Goal: Task Accomplishment & Management: Use online tool/utility

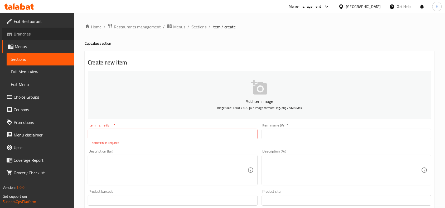
click at [30, 33] on span "Branches" at bounding box center [42, 34] width 56 height 6
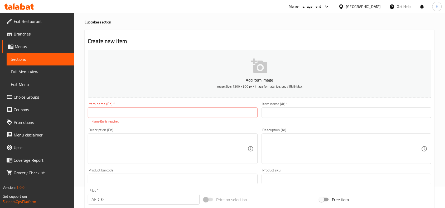
scroll to position [53, 0]
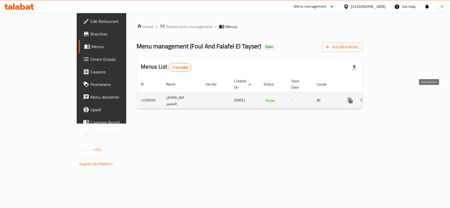
click at [394, 94] on link "enhanced table" at bounding box center [388, 100] width 13 height 13
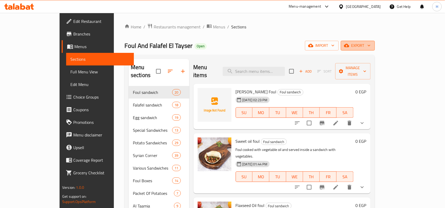
click at [370, 47] on span "export" at bounding box center [358, 45] width 26 height 7
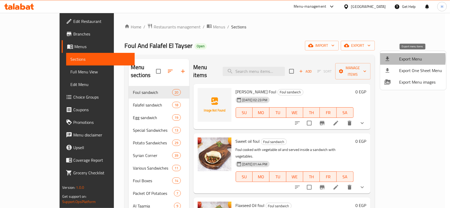
click at [392, 59] on div at bounding box center [391, 59] width 15 height 6
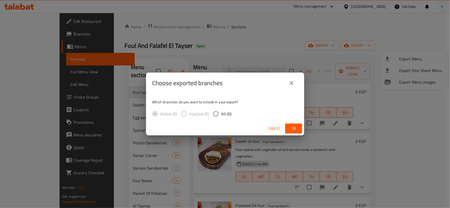
click at [223, 112] on span "All (0)" at bounding box center [226, 114] width 10 height 6
click at [221, 112] on input "All (0)" at bounding box center [215, 114] width 11 height 11
radio input "true"
click at [286, 127] on button "Ok" at bounding box center [293, 129] width 17 height 10
